Goal: Check status

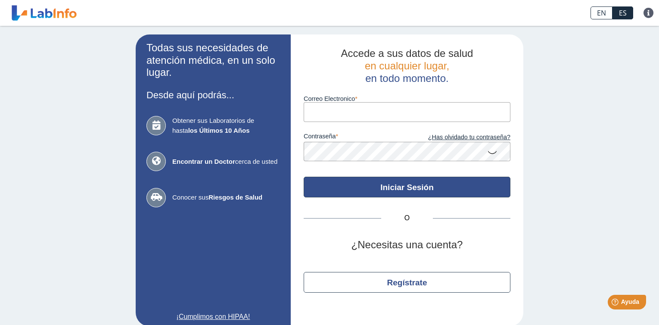
type input "[EMAIL_ADDRESS][DOMAIN_NAME]"
click at [390, 187] on button "Iniciar Sesión" at bounding box center [407, 187] width 207 height 21
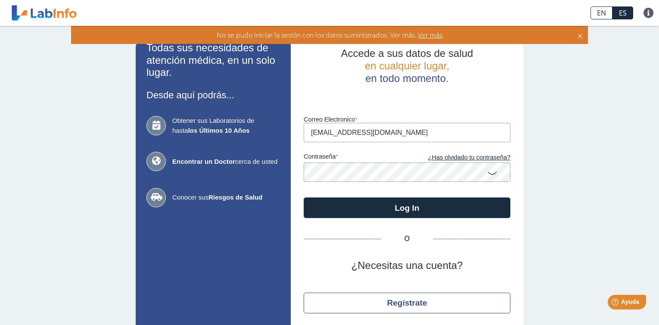
click at [488, 173] on icon at bounding box center [492, 172] width 10 height 17
click at [568, 245] on div "Todas sus necesidades de atención médica, en un solo lugar. Desde aquí podrás..…" at bounding box center [329, 190] width 659 height 329
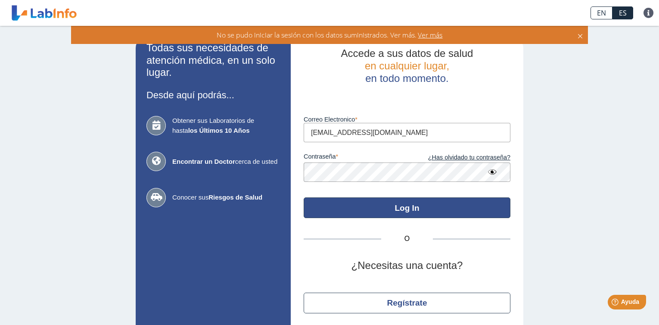
click at [414, 204] on button "Log In" at bounding box center [407, 207] width 207 height 21
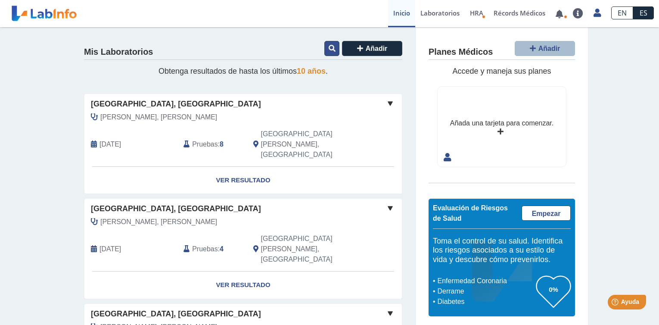
click at [328, 44] on button at bounding box center [331, 48] width 15 height 15
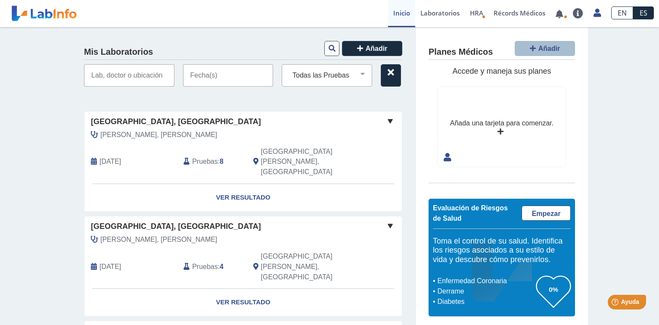
click at [136, 75] on input "text" at bounding box center [129, 75] width 90 height 22
type input "m"
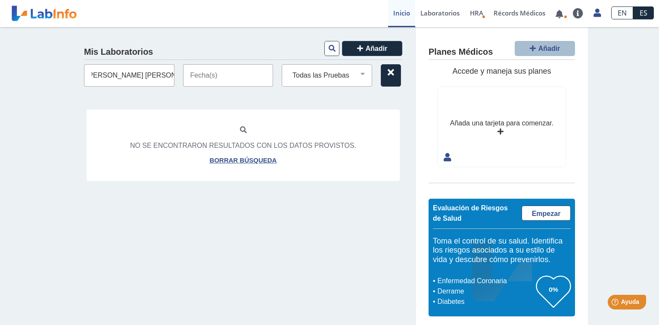
scroll to position [0, 9]
type input "[PERSON_NAME] [PERSON_NAME]"
click at [222, 77] on input "text" at bounding box center [228, 75] width 90 height 22
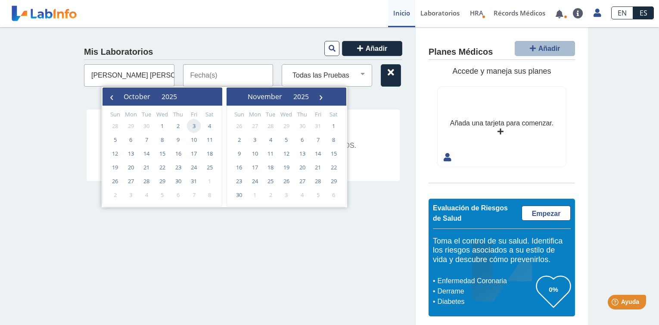
click at [194, 125] on span "3" at bounding box center [194, 126] width 14 height 14
click at [194, 122] on span "3" at bounding box center [194, 126] width 14 height 14
type input "[DATE] - [DATE]"
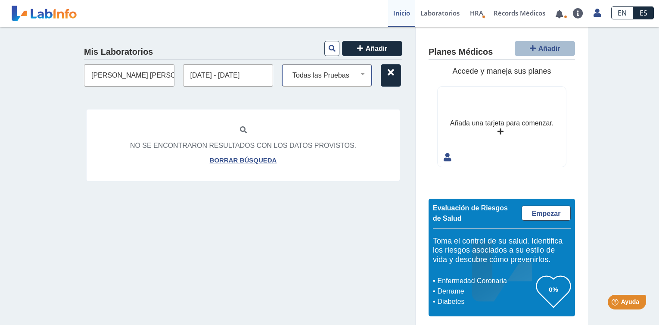
click at [361, 73] on select "Todas las Pruebas cbc with diff: automated cmp creatinine urine spot [MEDICAL_D…" at bounding box center [330, 75] width 83 height 11
click at [289, 70] on select "Todas las Pruebas cbc with diff: automated cmp creatinine urine spot [MEDICAL_D…" at bounding box center [330, 75] width 83 height 11
click at [330, 42] on button at bounding box center [331, 48] width 15 height 15
